Goal: Navigation & Orientation: Find specific page/section

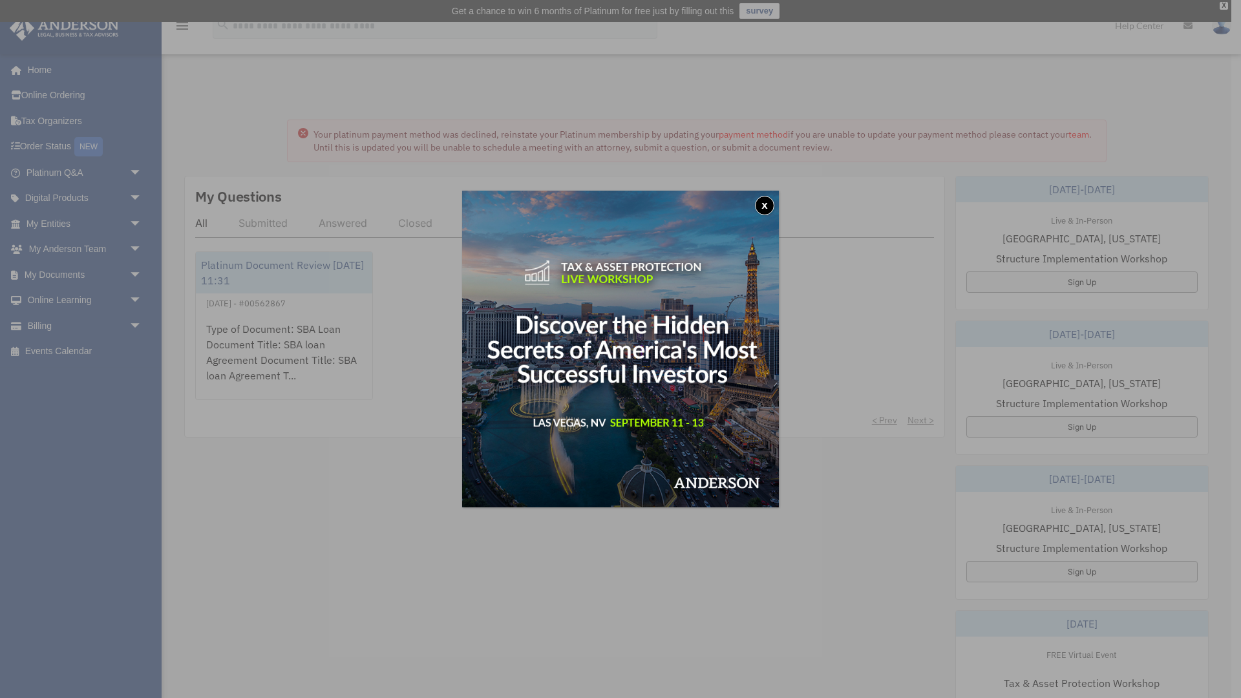
click at [764, 203] on button "x" at bounding box center [764, 205] width 19 height 19
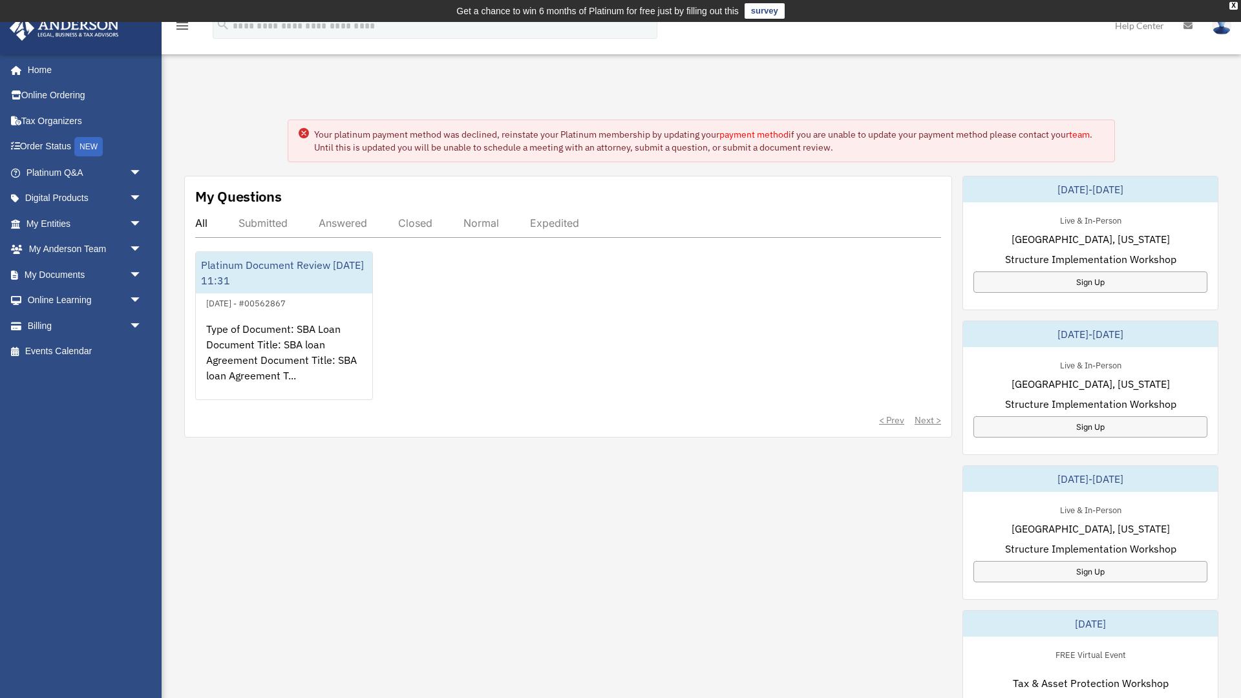
click at [301, 136] on circle at bounding box center [304, 133] width 10 height 10
click at [304, 135] on circle at bounding box center [304, 133] width 10 height 10
click at [54, 193] on link "Digital Products arrow_drop_down" at bounding box center [85, 199] width 153 height 26
click at [123, 194] on link "Digital Products arrow_drop_down" at bounding box center [85, 199] width 153 height 26
click at [97, 195] on link "Digital Products arrow_drop_down" at bounding box center [85, 199] width 153 height 26
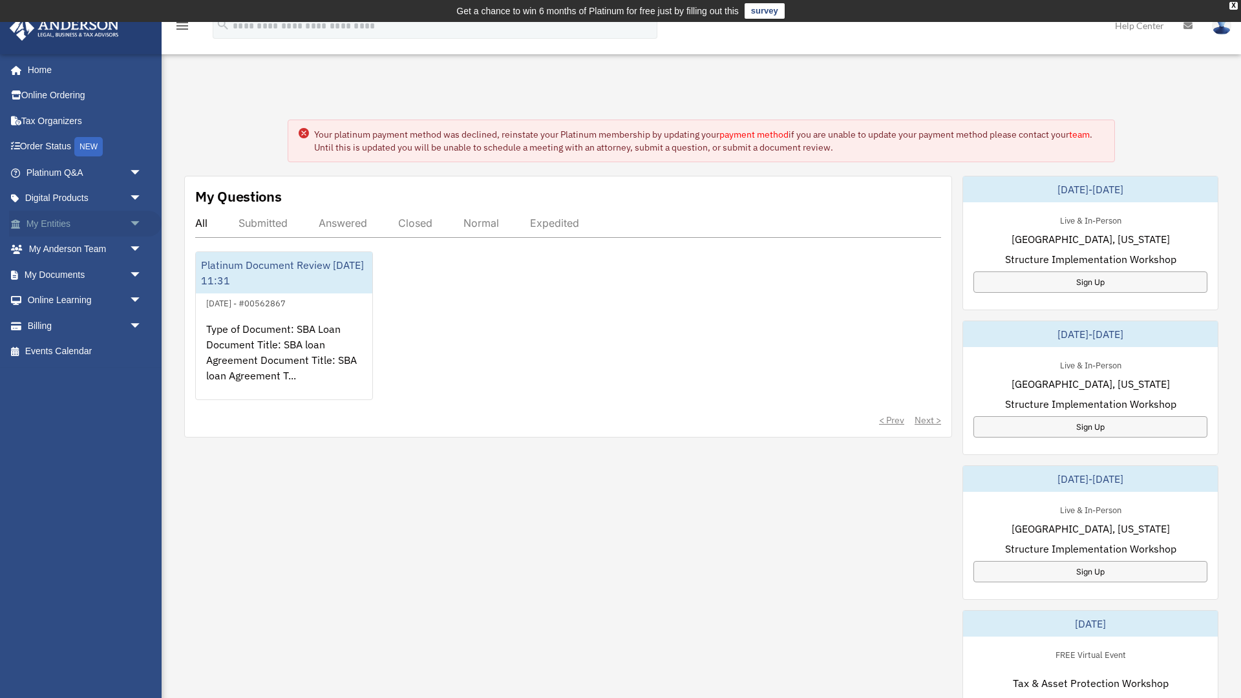
click at [72, 220] on link "My Entities arrow_drop_down" at bounding box center [85, 224] width 153 height 26
click at [302, 133] on circle at bounding box center [304, 133] width 10 height 10
click at [302, 134] on icon at bounding box center [304, 133] width 4 height 4
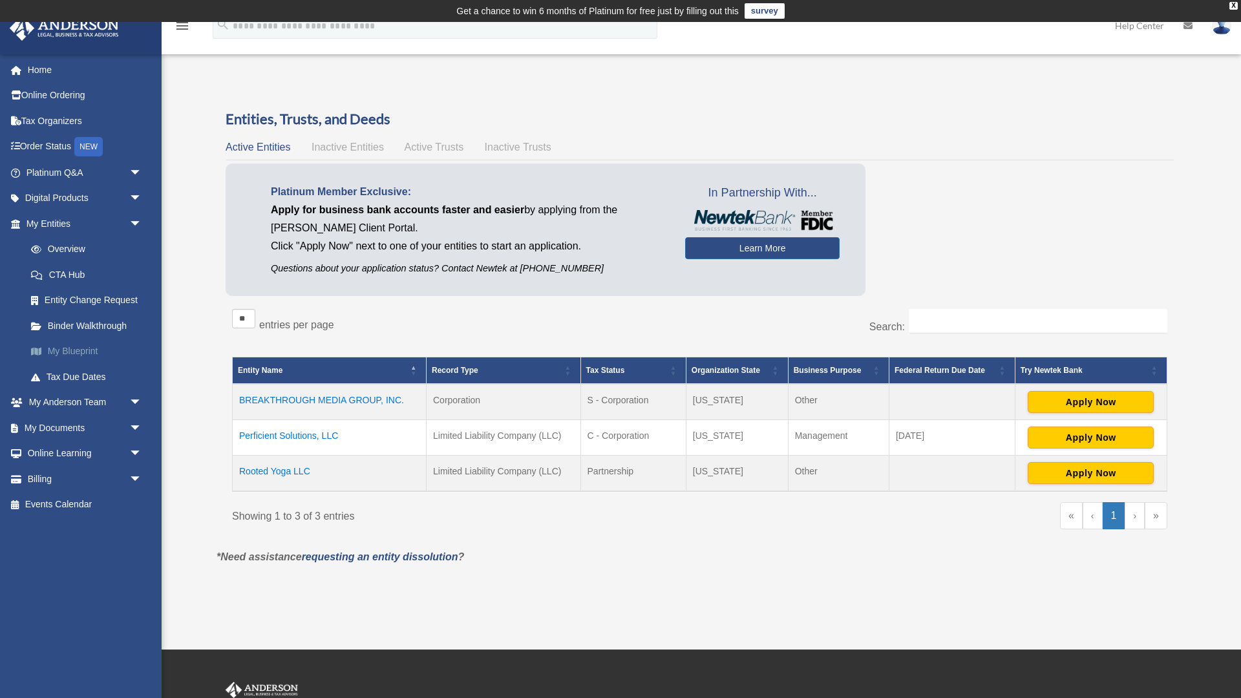
click at [59, 346] on link "My Blueprint" at bounding box center [90, 352] width 144 height 26
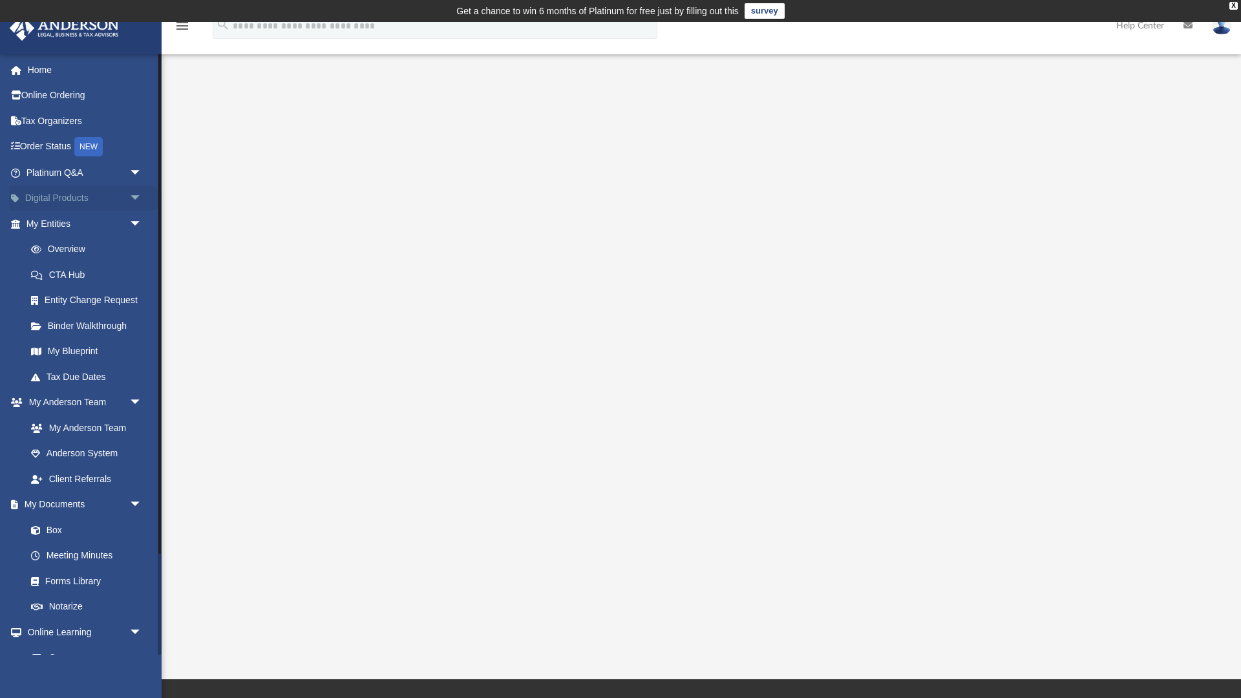
click at [72, 197] on link "Digital Products arrow_drop_down" at bounding box center [85, 199] width 153 height 26
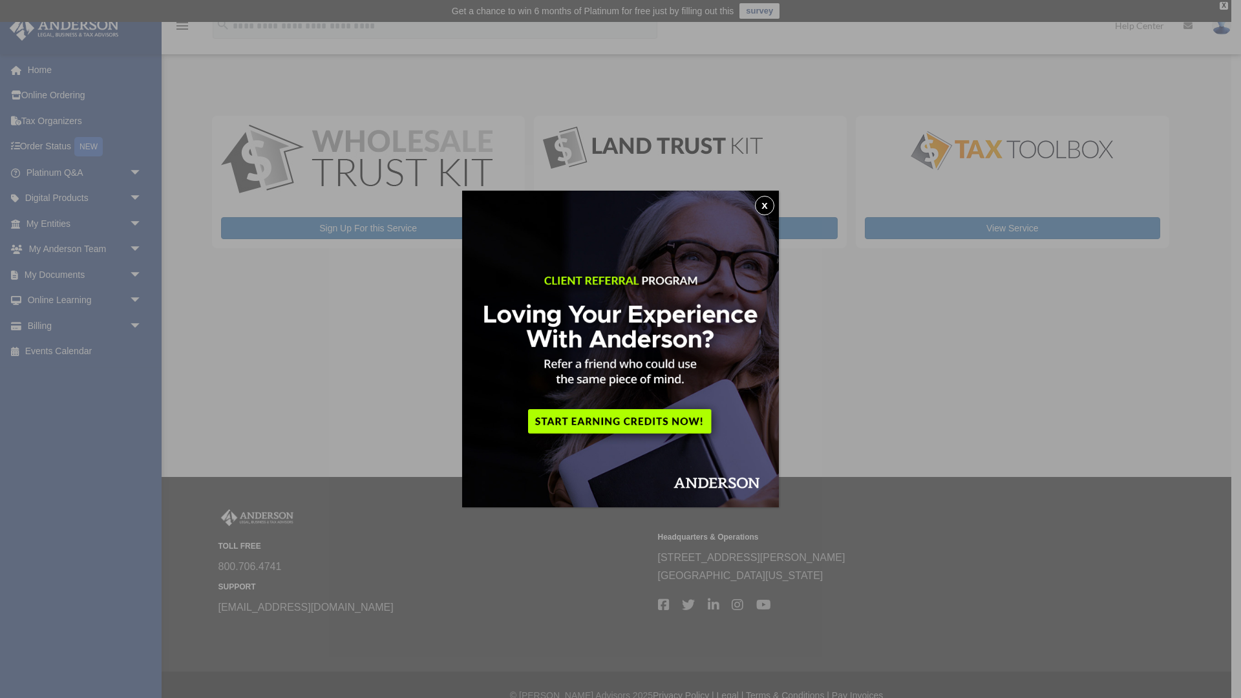
click at [764, 204] on button "x" at bounding box center [764, 205] width 19 height 19
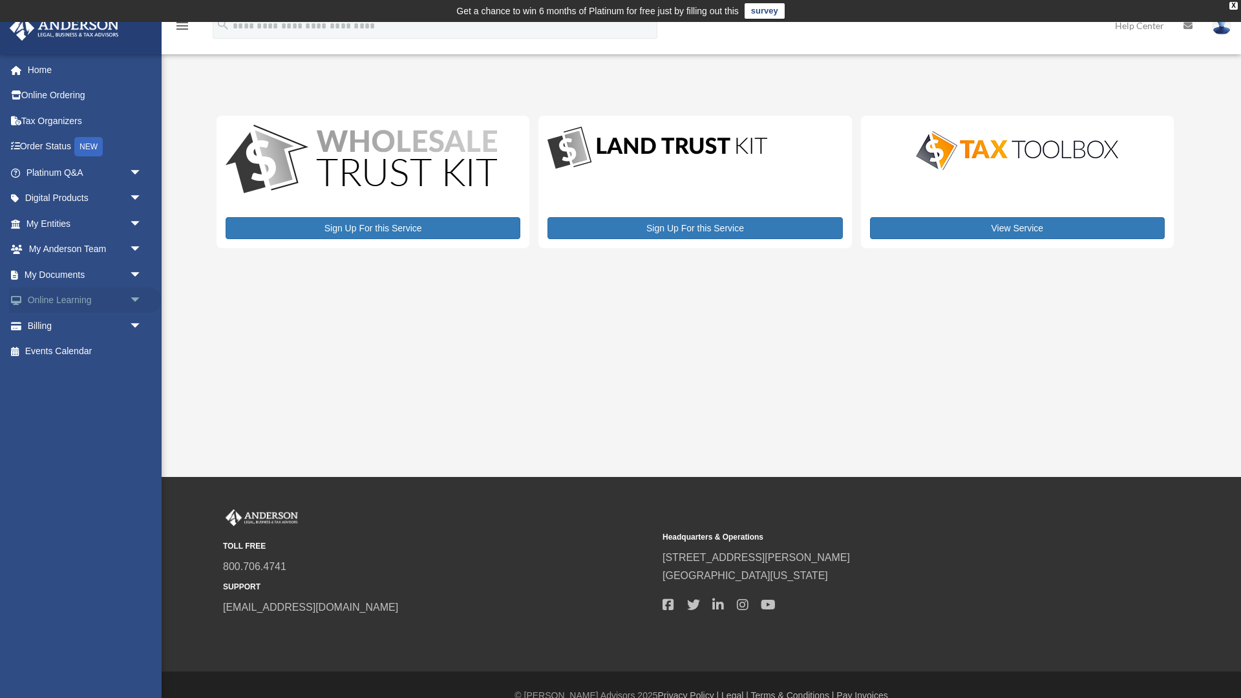
click at [80, 300] on link "Online Learning arrow_drop_down" at bounding box center [85, 301] width 153 height 26
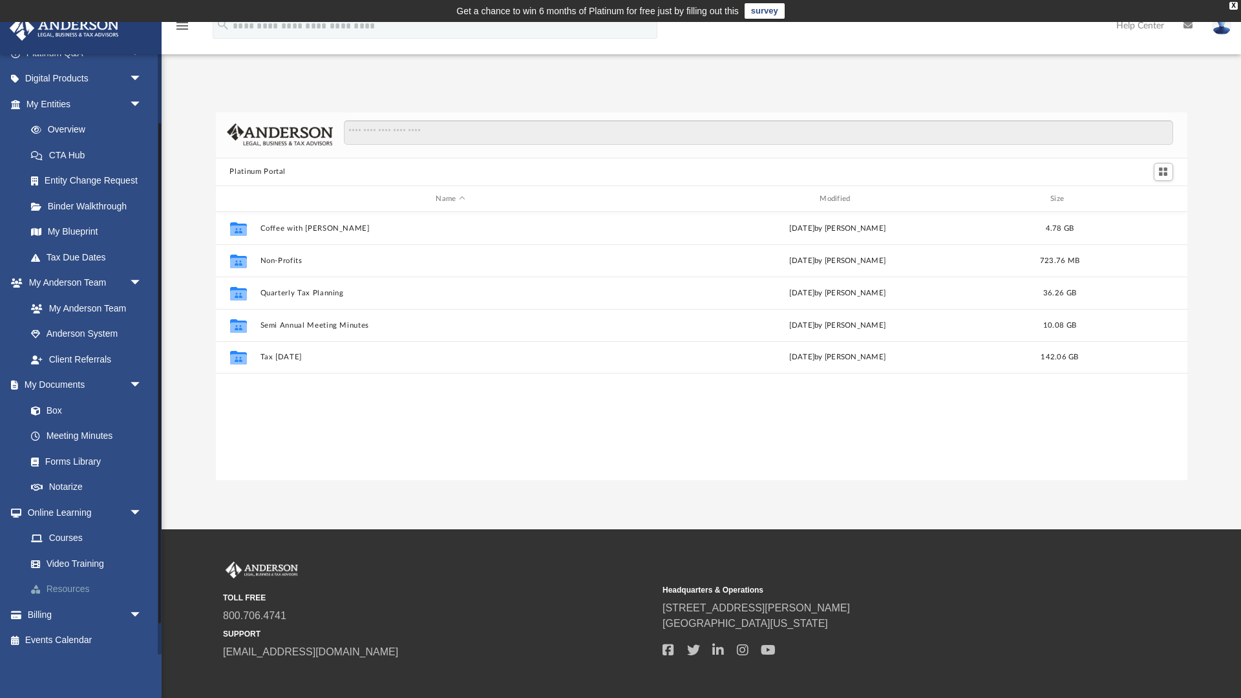
scroll to position [121, 0]
click at [67, 531] on link "Courses" at bounding box center [90, 537] width 144 height 26
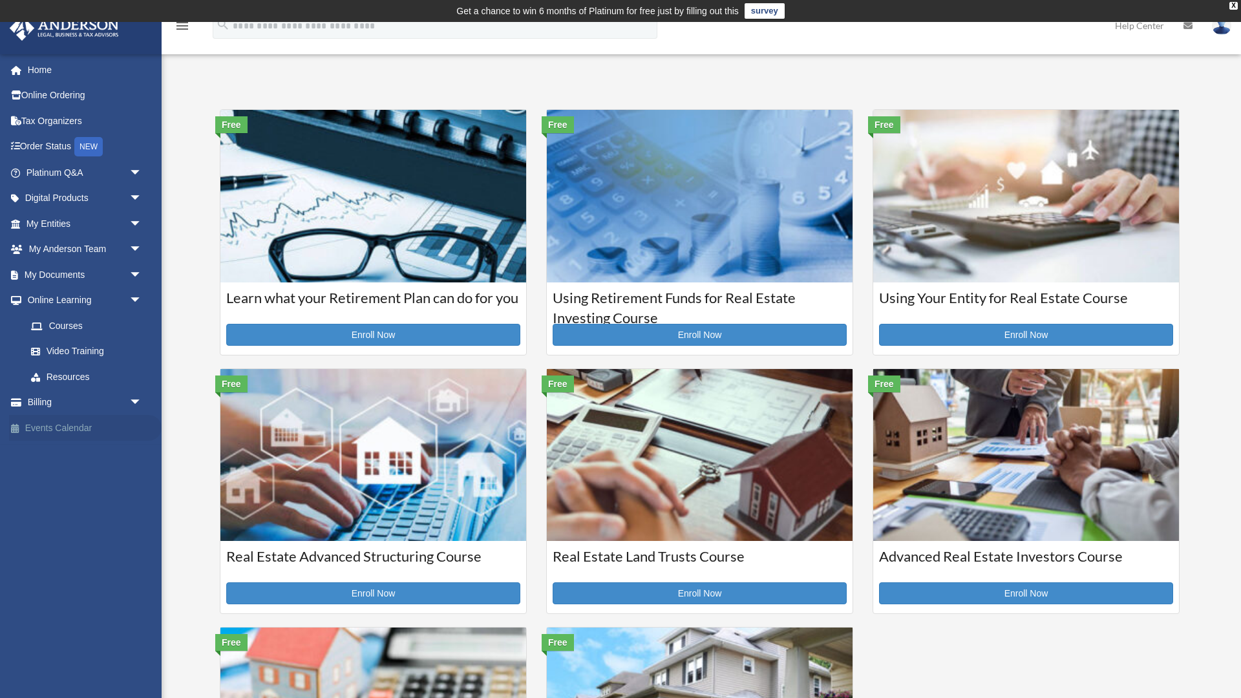
click at [53, 424] on link "Events Calendar" at bounding box center [85, 428] width 153 height 26
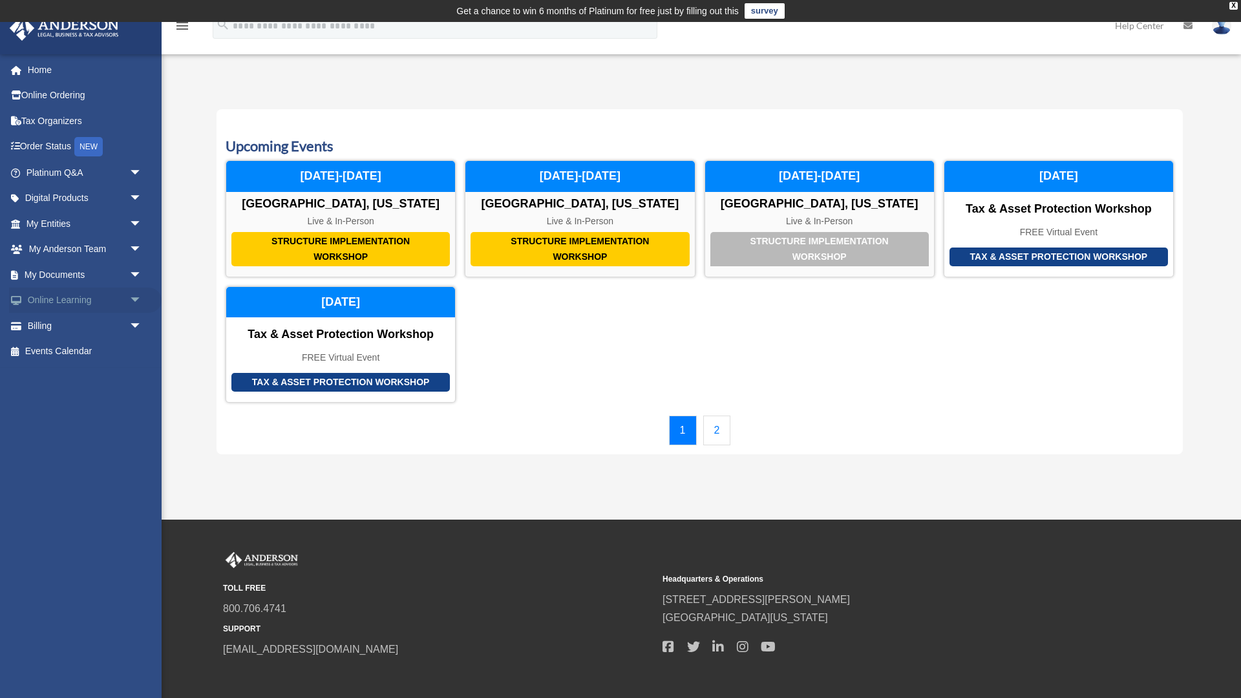
click at [62, 304] on link "Online Learning arrow_drop_down" at bounding box center [85, 301] width 153 height 26
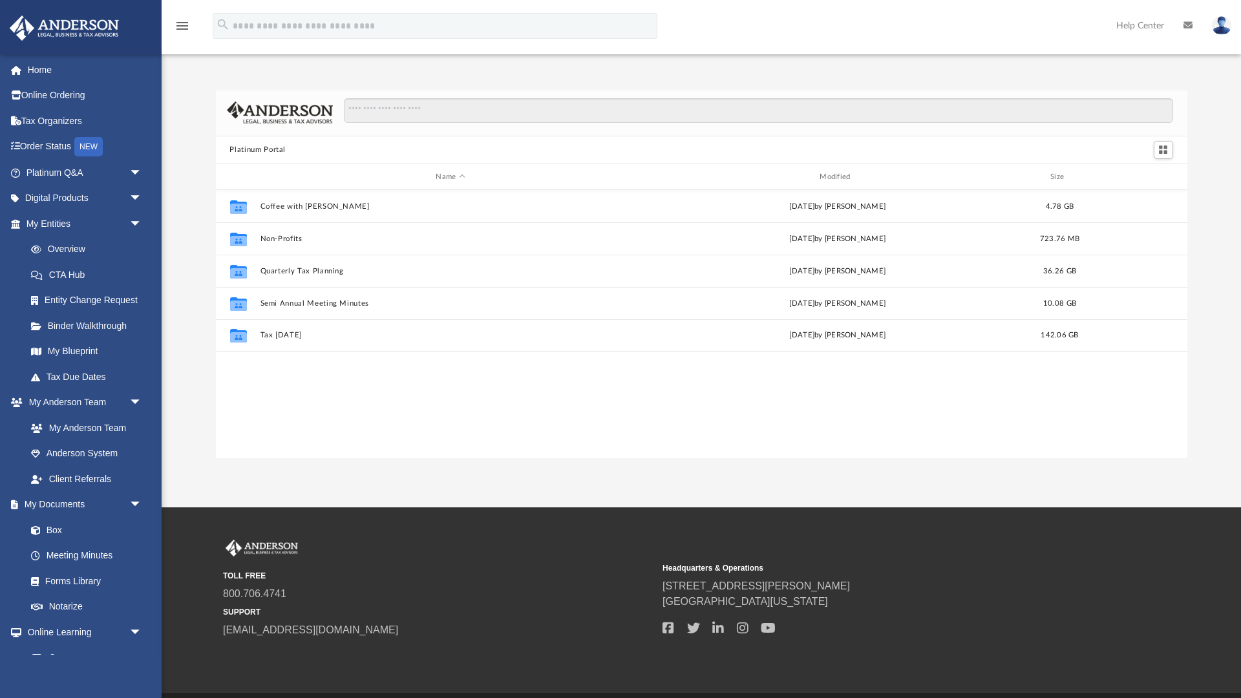
scroll to position [294, 972]
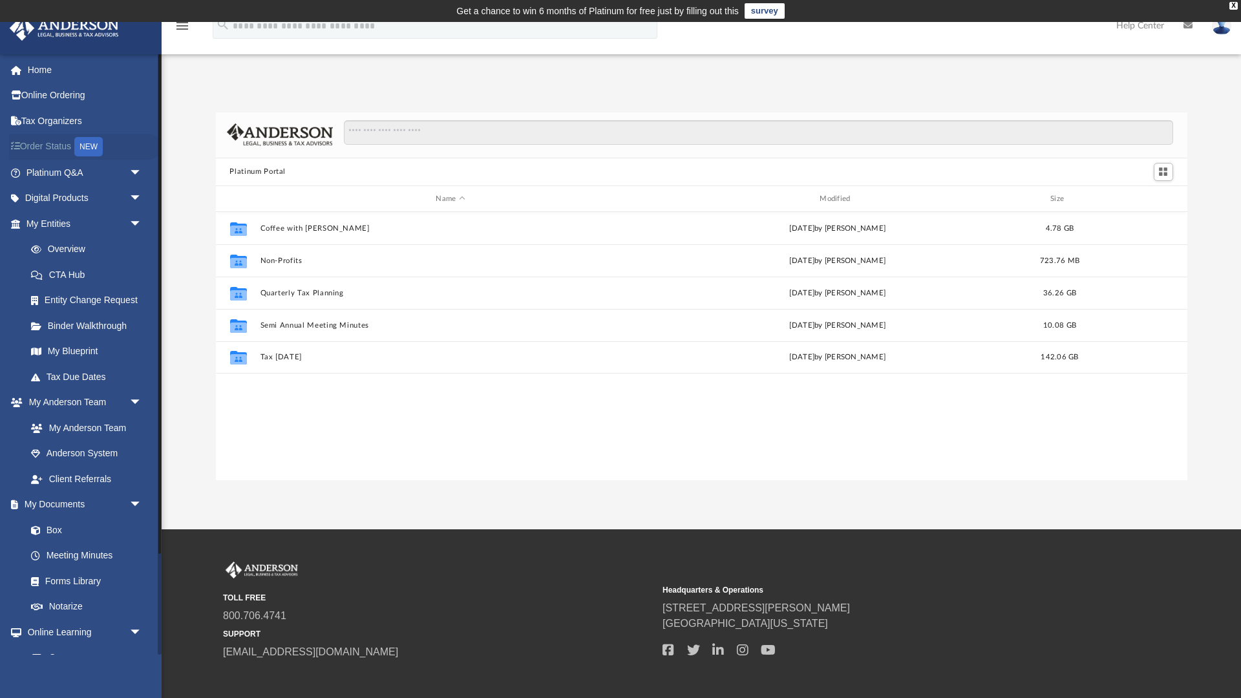
click at [46, 146] on link "Order Status NEW" at bounding box center [85, 147] width 153 height 27
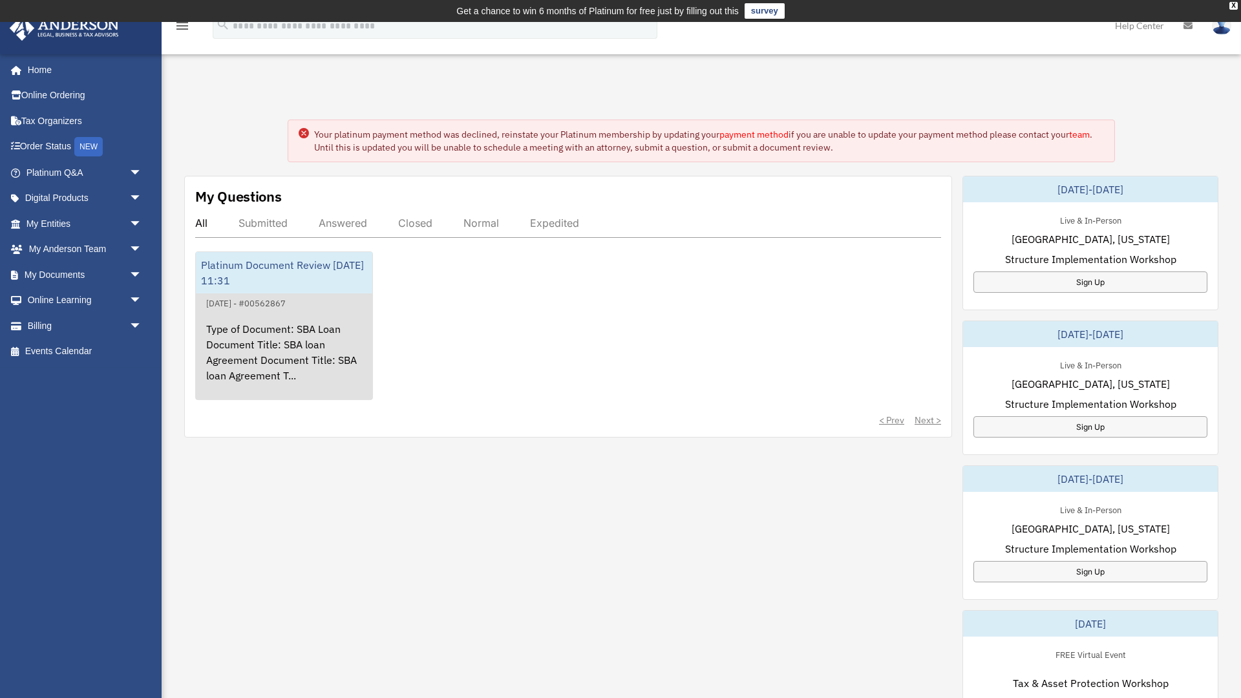
click at [262, 344] on div "Type of Document: SBA Loan Document Title: SBA loan Agreement Document Title: S…" at bounding box center [284, 361] width 176 height 101
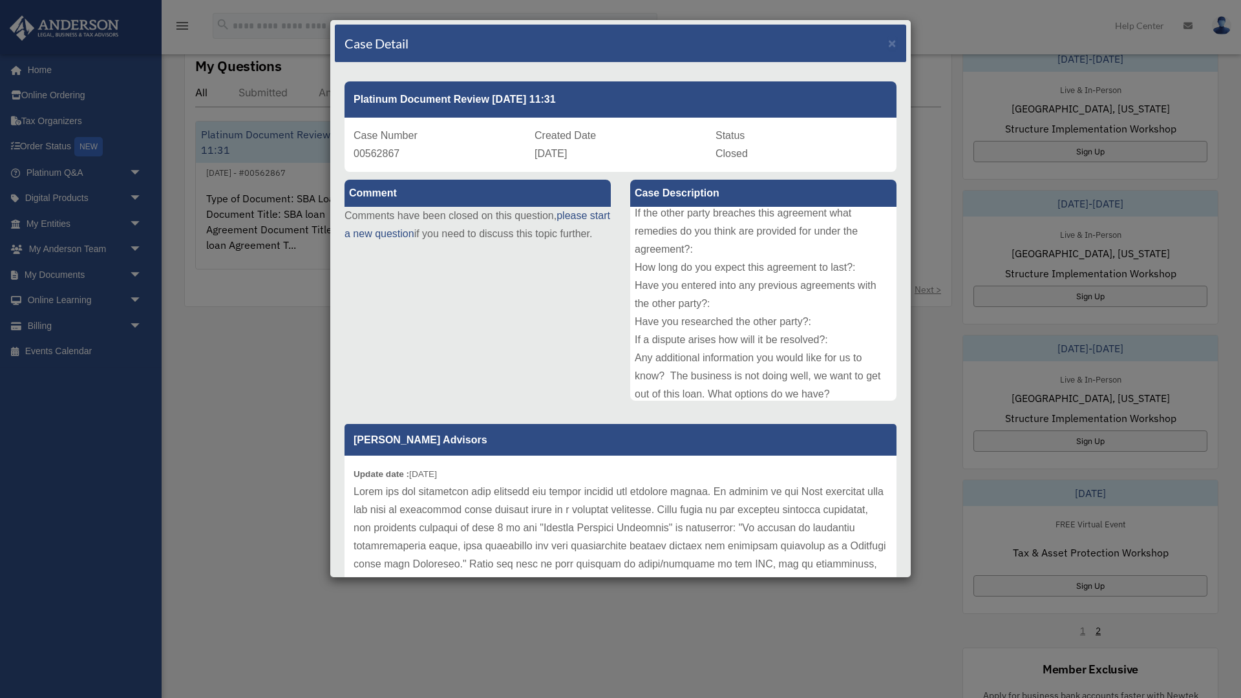
scroll to position [159, 0]
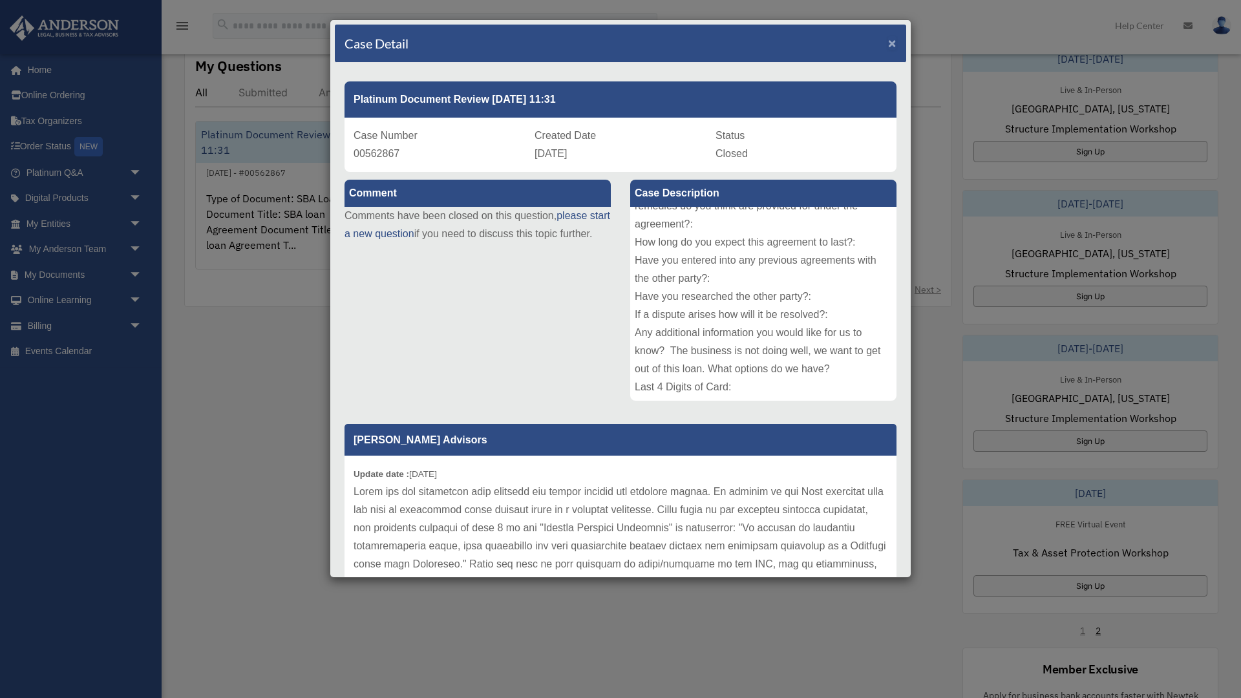
click at [892, 45] on span "×" at bounding box center [892, 43] width 8 height 15
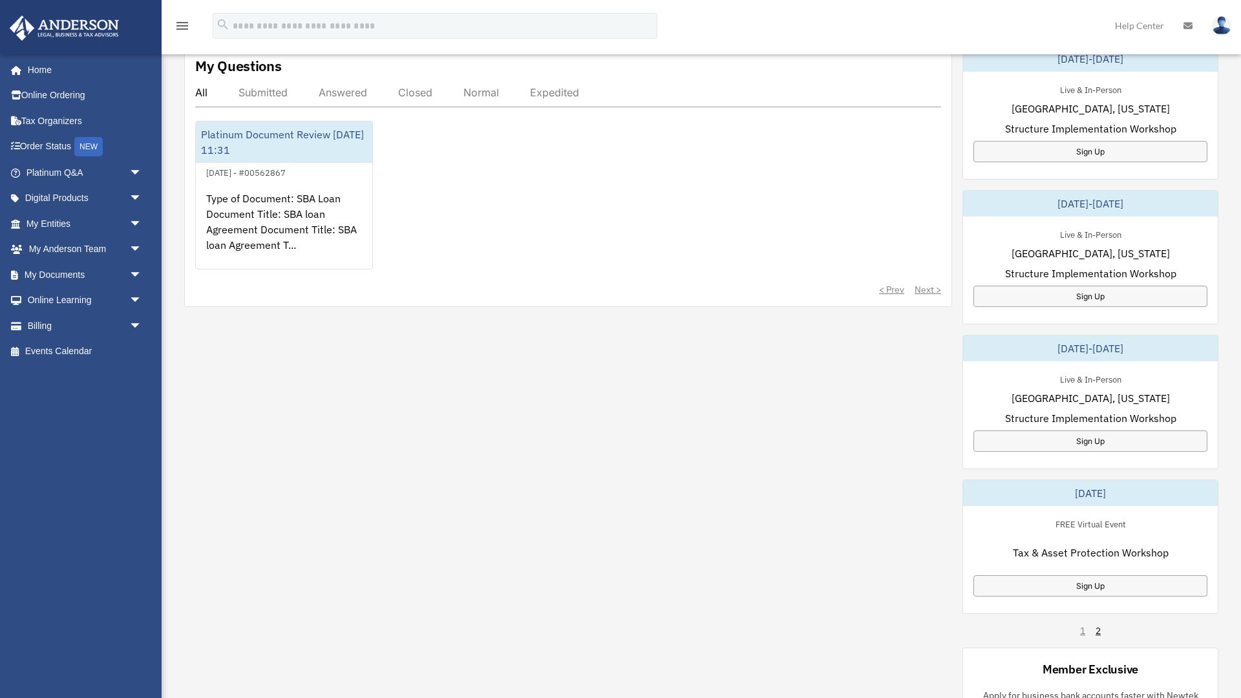
scroll to position [0, 0]
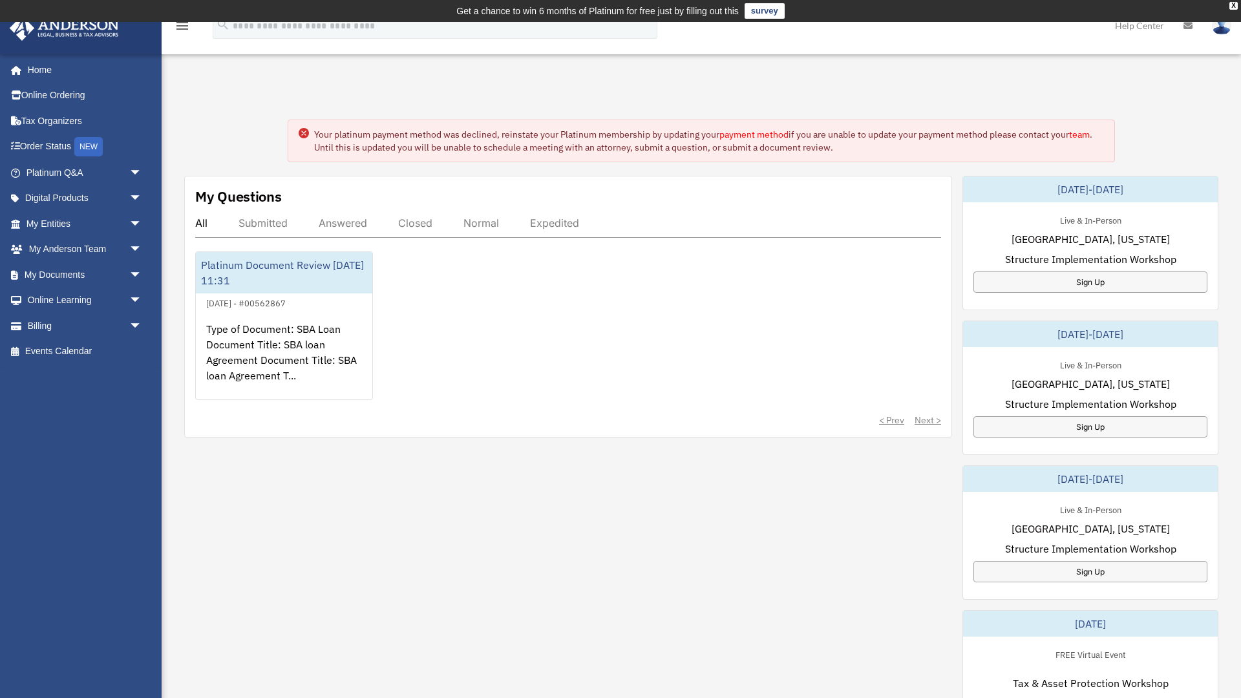
click at [776, 14] on link "survey" at bounding box center [765, 11] width 40 height 16
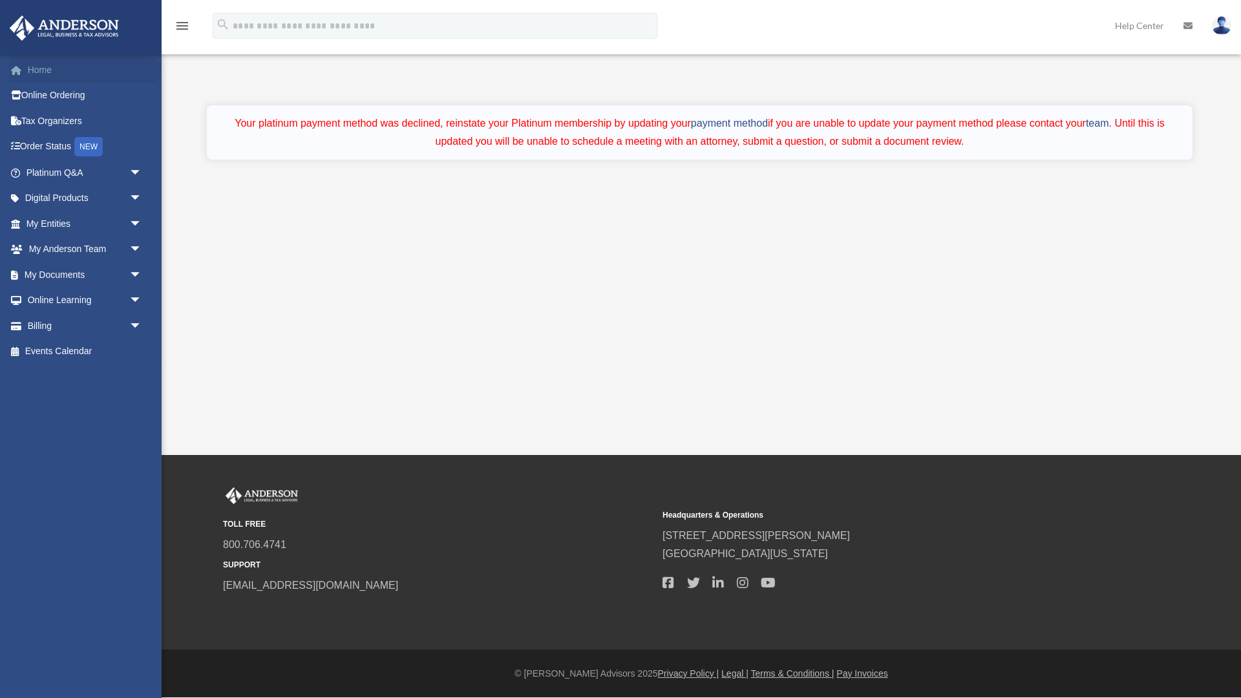
click at [36, 78] on link "Home" at bounding box center [85, 70] width 153 height 26
click at [51, 174] on link "Platinum Q&A arrow_drop_down" at bounding box center [85, 173] width 153 height 26
click at [52, 195] on link "Digital Products arrow_drop_down" at bounding box center [85, 199] width 153 height 26
click at [52, 229] on link "My Entities arrow_drop_down" at bounding box center [85, 224] width 153 height 26
click at [49, 249] on link "My Anderson Team arrow_drop_down" at bounding box center [85, 250] width 153 height 26
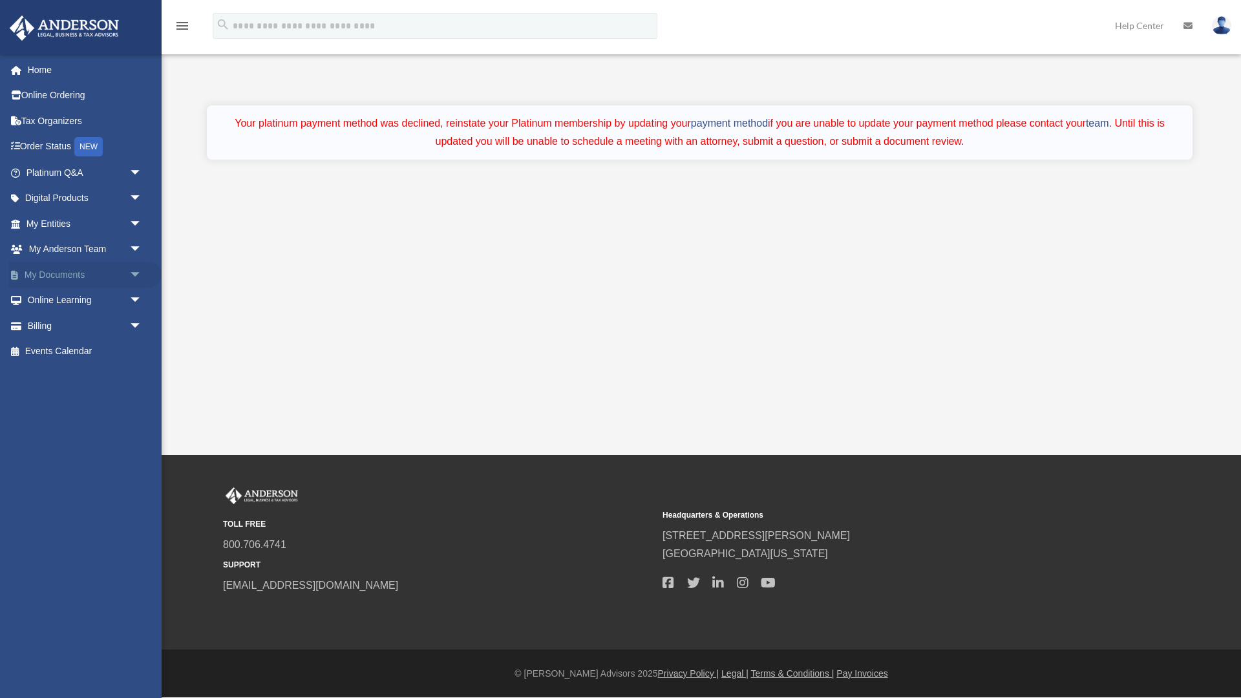
click at [47, 274] on link "My Documents arrow_drop_down" at bounding box center [85, 275] width 153 height 26
